Goal: Task Accomplishment & Management: Manage account settings

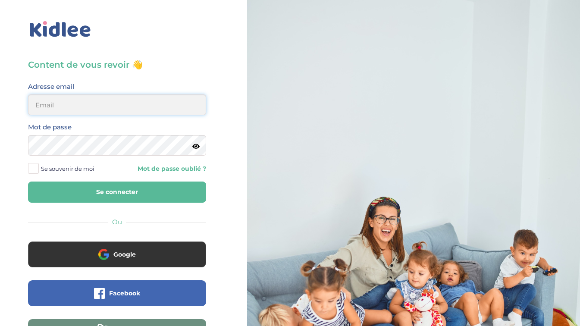
type input "leadramet@gmail.com"
click at [36, 169] on span at bounding box center [33, 168] width 11 height 11
click at [0, 0] on input "Se souvenir de moi" at bounding box center [0, 0] width 0 height 0
click at [78, 182] on button "Se connecter" at bounding box center [117, 192] width 178 height 21
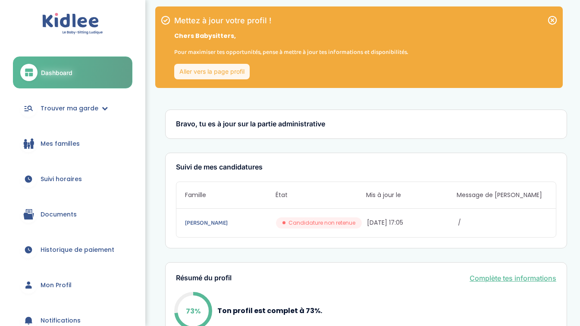
click at [81, 180] on span "Suivi horaires" at bounding box center [61, 179] width 41 height 9
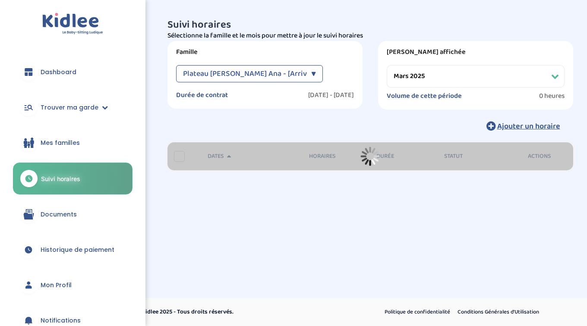
select select "mars 2025"
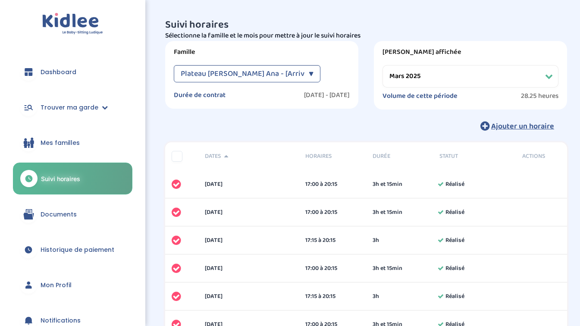
click at [60, 251] on span "Historique de paiement" at bounding box center [78, 249] width 74 height 9
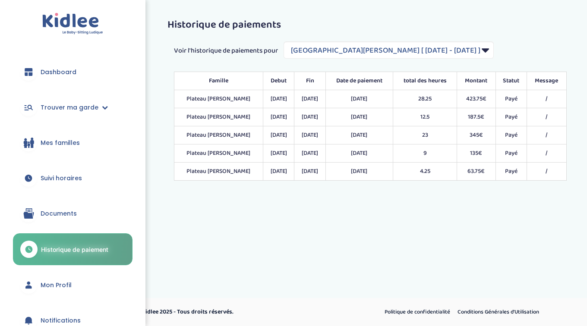
select select "1944"
